Goal: Transaction & Acquisition: Purchase product/service

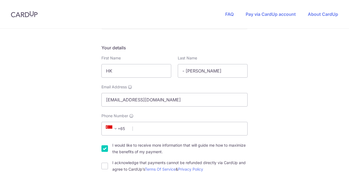
scroll to position [82, 0]
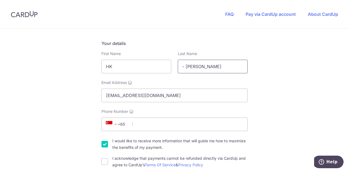
drag, startPoint x: 194, startPoint y: 67, endPoint x: 172, endPoint y: 68, distance: 22.4
click at [172, 68] on div "First Name HK Last Name - [PERSON_NAME]" at bounding box center [174, 62] width 153 height 22
type input "n [PERSON_NAME]"
drag, startPoint x: 146, startPoint y: 67, endPoint x: 5, endPoint y: 68, distance: 141.0
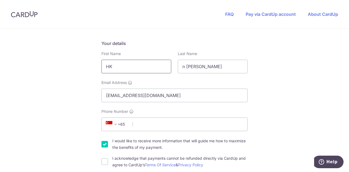
paste input "- Ziya"
click at [108, 66] on input "- Ziya" at bounding box center [136, 67] width 70 height 14
click at [119, 67] on input "Ziya" at bounding box center [136, 67] width 70 height 14
type input "Ziyan"
click at [186, 66] on input "n [PERSON_NAME]" at bounding box center [213, 67] width 70 height 14
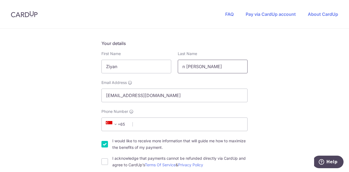
drag, startPoint x: 185, startPoint y: 66, endPoint x: 175, endPoint y: 64, distance: 11.0
click at [175, 64] on div "Last Name [PERSON_NAME]" at bounding box center [212, 62] width 76 height 22
type input "[PERSON_NAME]"
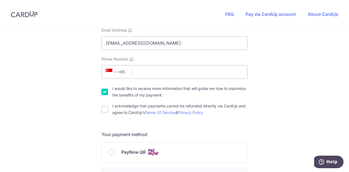
scroll to position [136, 0]
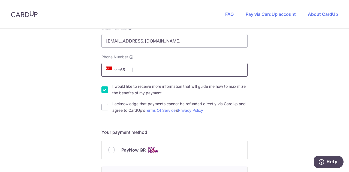
click at [145, 70] on input "Phone Number" at bounding box center [174, 70] width 146 height 14
type input "92967122"
type input "528485"
type input "[STREET_ADDRESS]"
click at [102, 108] on input "I acknowledge that payments cannot be refunded directly via CardUp and agree to…" at bounding box center [104, 107] width 7 height 7
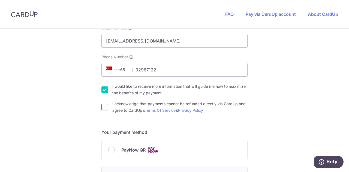
checkbox input "true"
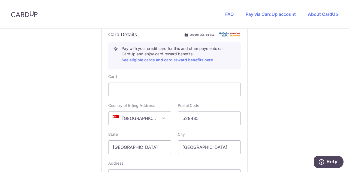
scroll to position [327, 0]
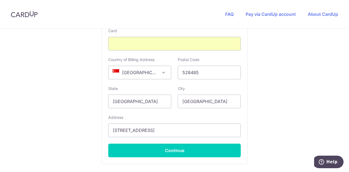
scroll to position [305, 0]
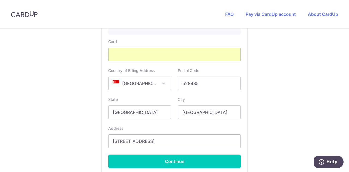
scroll to position [360, 0]
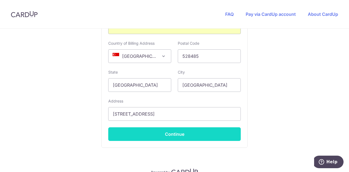
click at [170, 134] on button "Continue" at bounding box center [174, 134] width 132 height 14
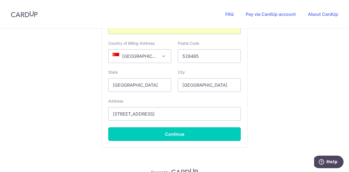
type input "**** 2961"
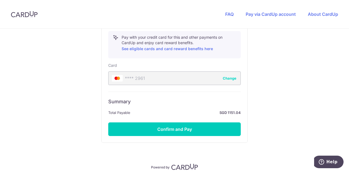
scroll to position [331, 0]
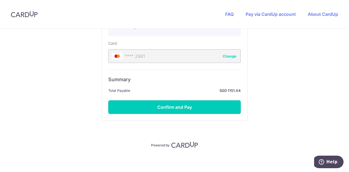
click at [172, 104] on button "Confirm and Pay" at bounding box center [174, 107] width 132 height 14
